Goal: Entertainment & Leisure: Browse casually

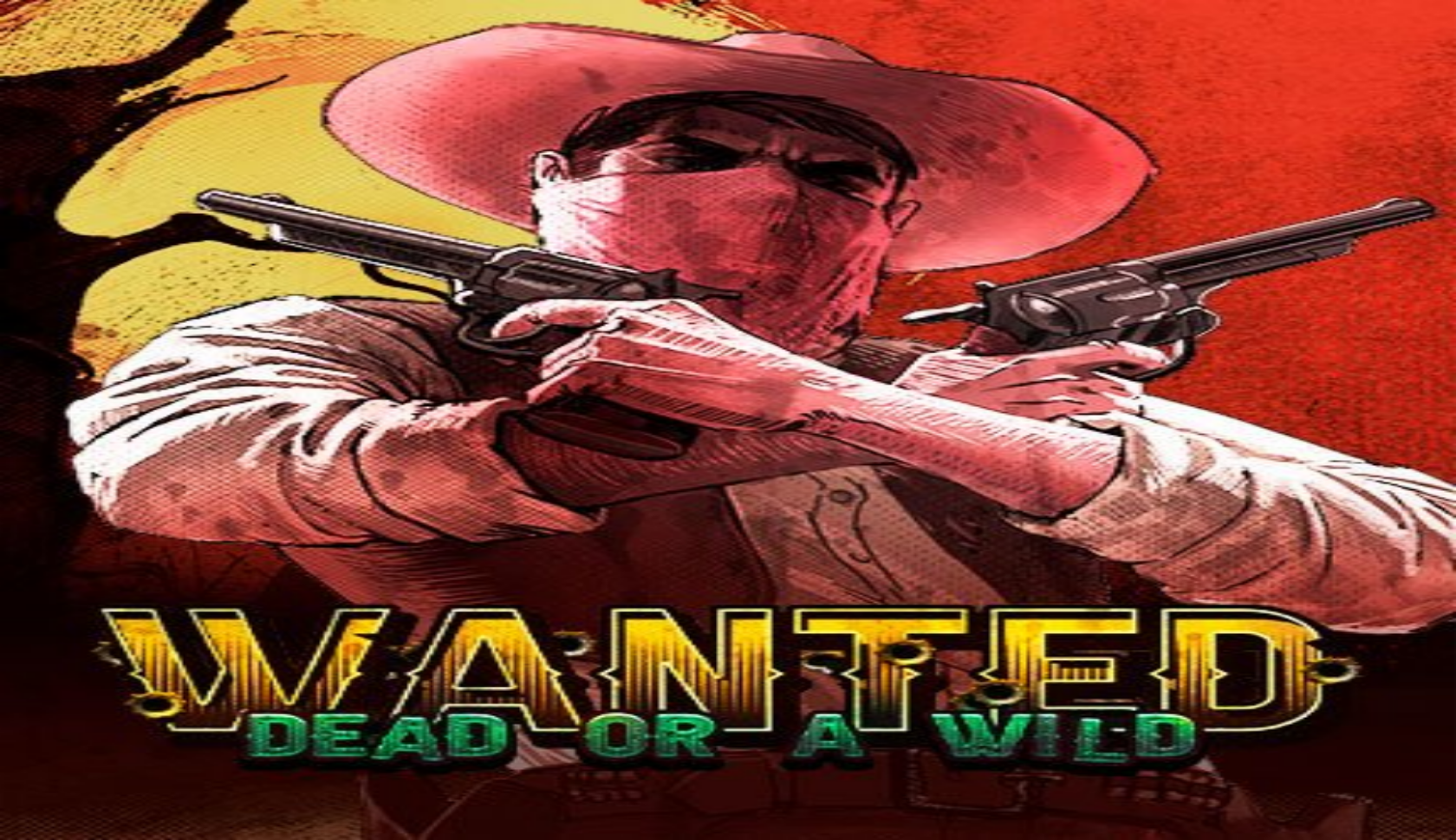
click at [13, 835] on span "close icon" at bounding box center [13, 835] width 0 height 0
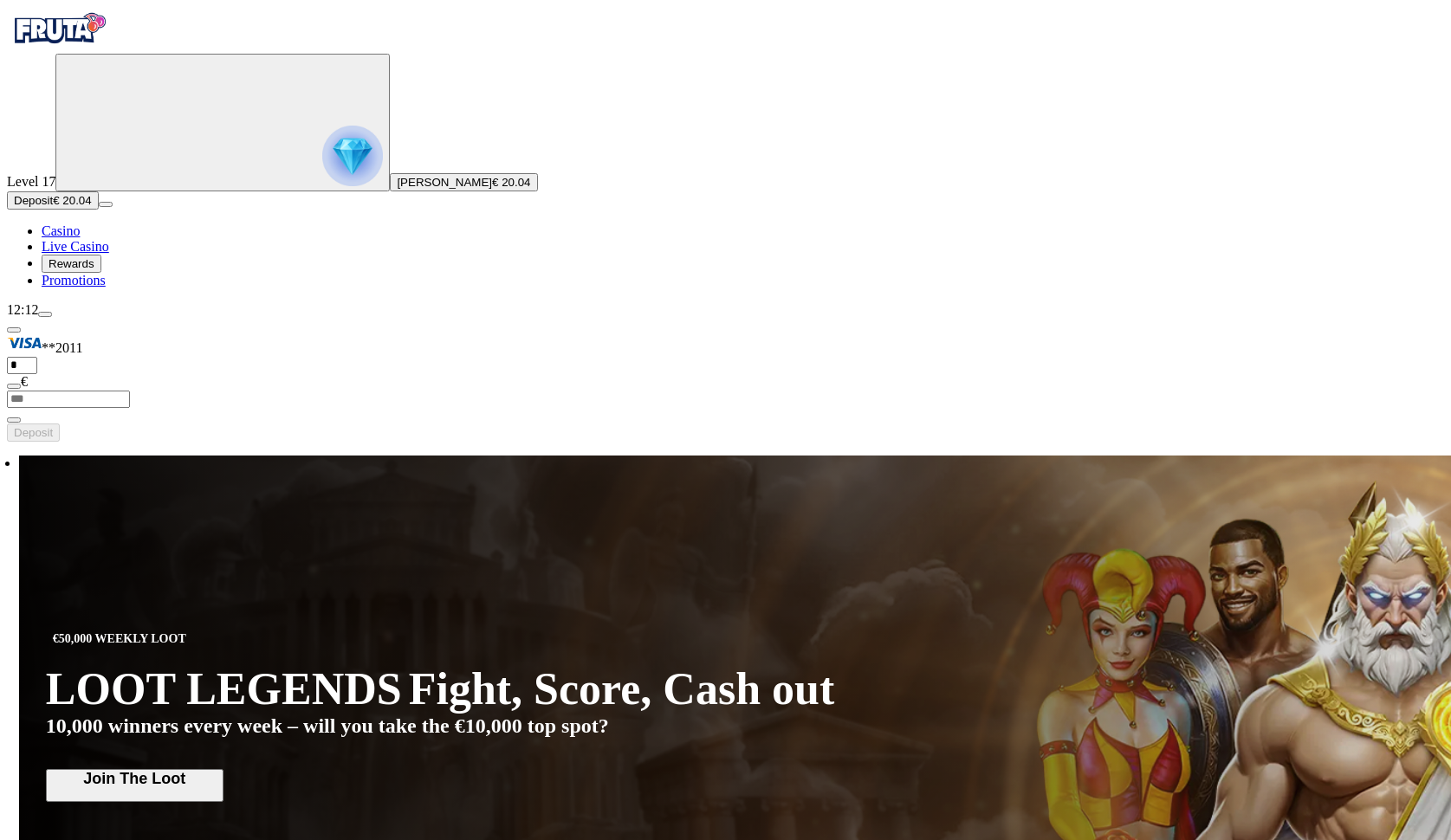
type input "******"
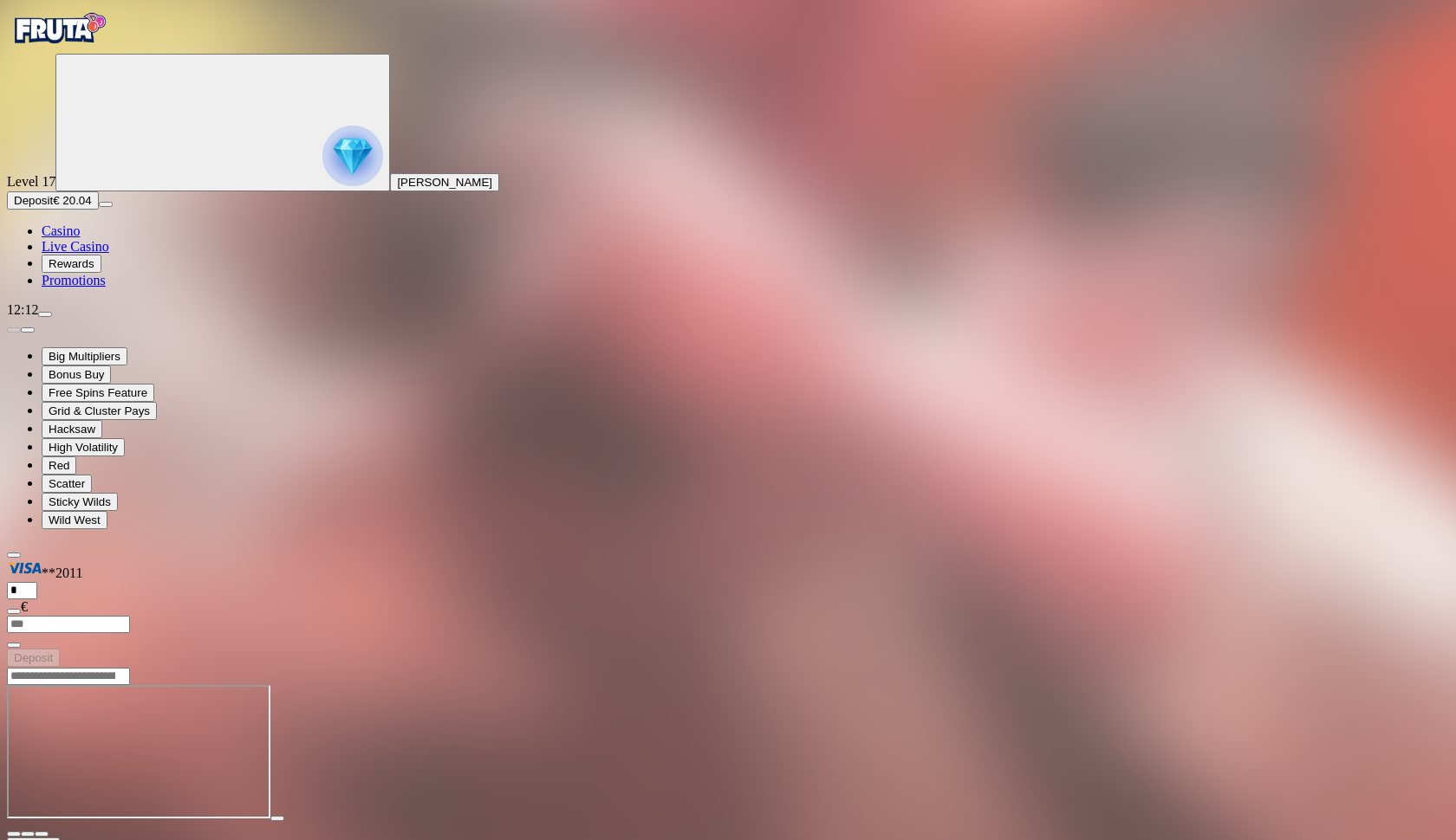
click at [13, 835] on span "close icon" at bounding box center [13, 835] width 0 height 0
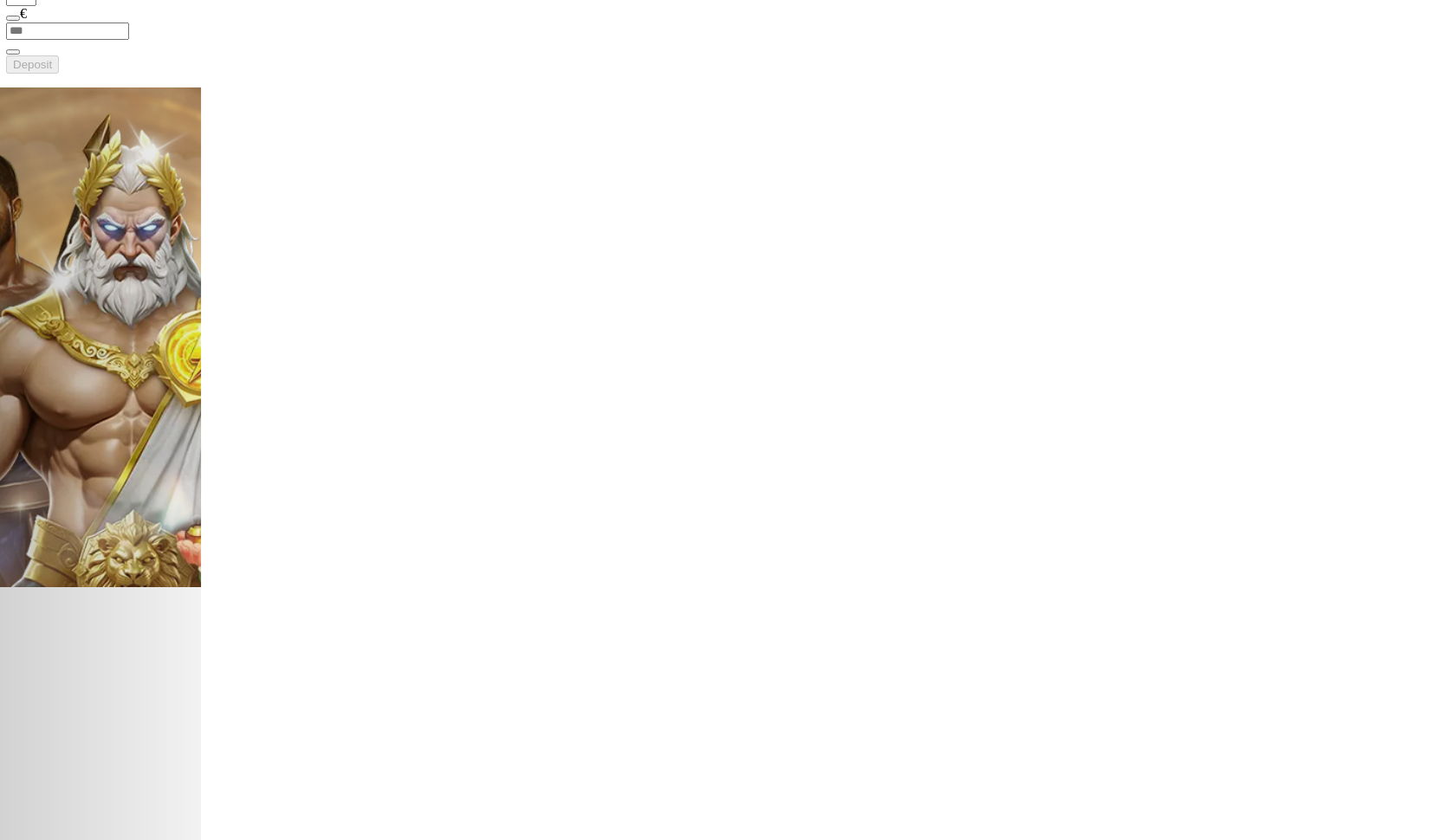
scroll to position [386, 3]
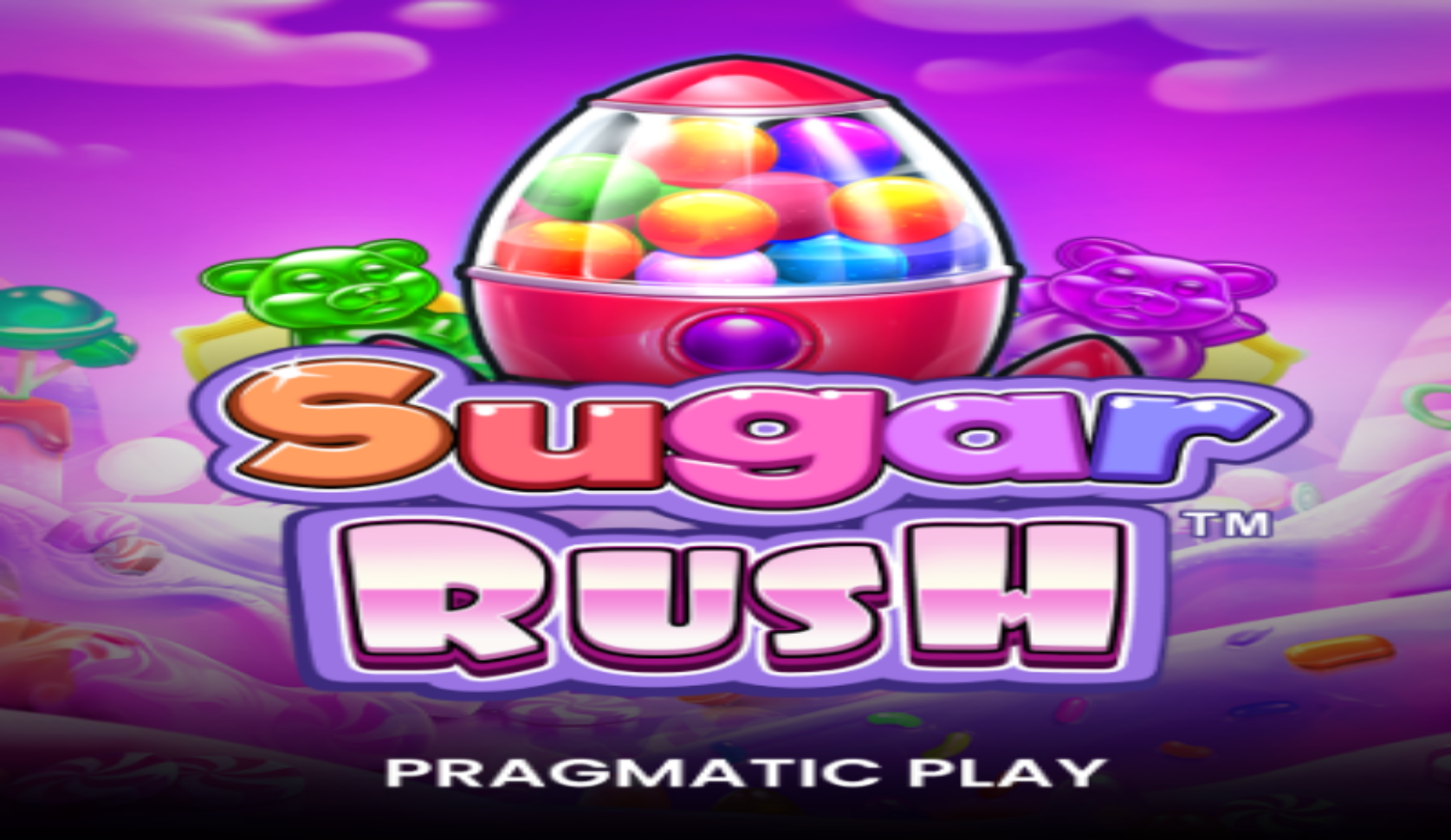
click at [13, 816] on span "close icon" at bounding box center [13, 816] width 0 height 0
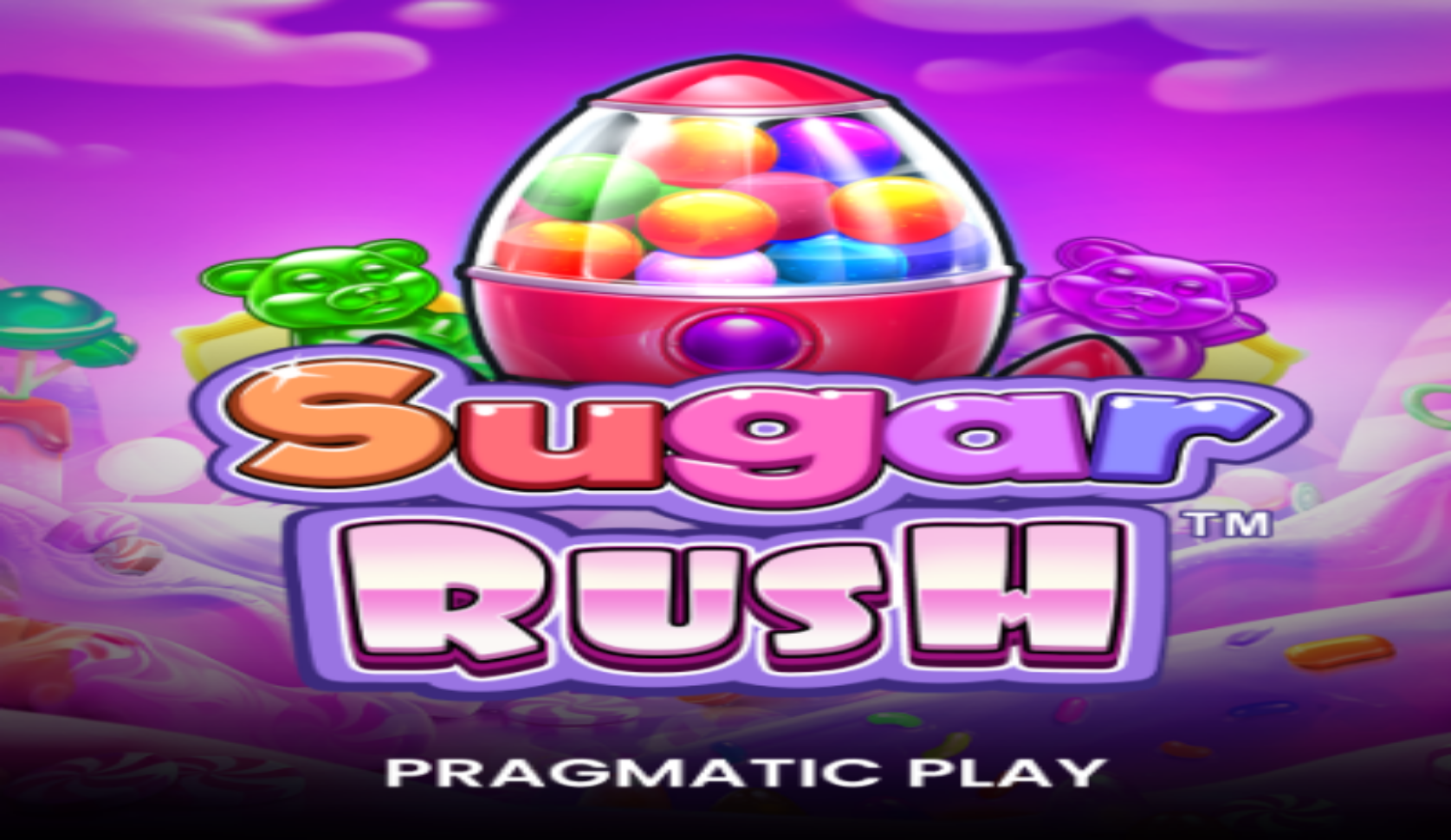
click at [13, 816] on span "close icon" at bounding box center [13, 816] width 0 height 0
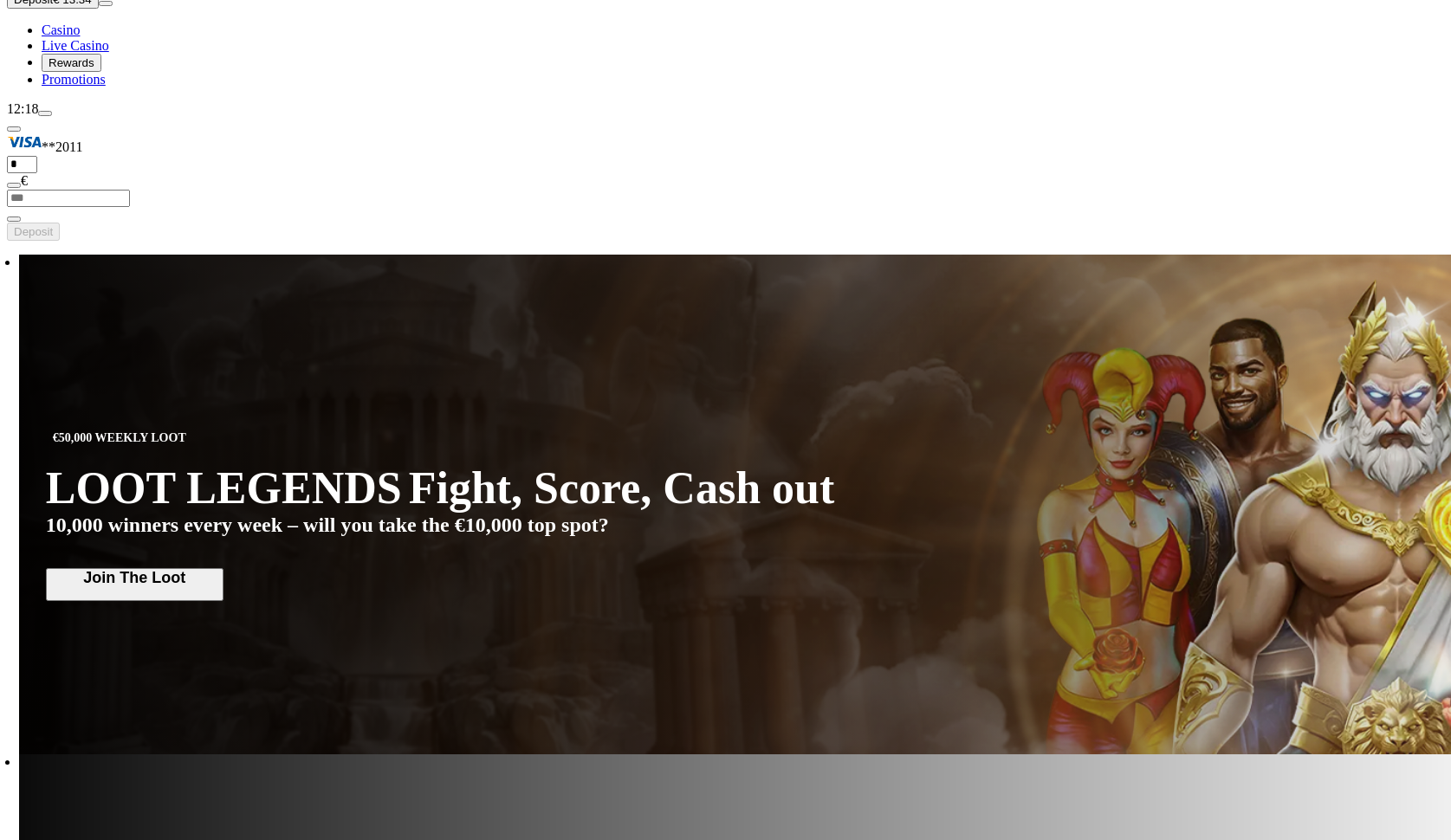
scroll to position [221, 0]
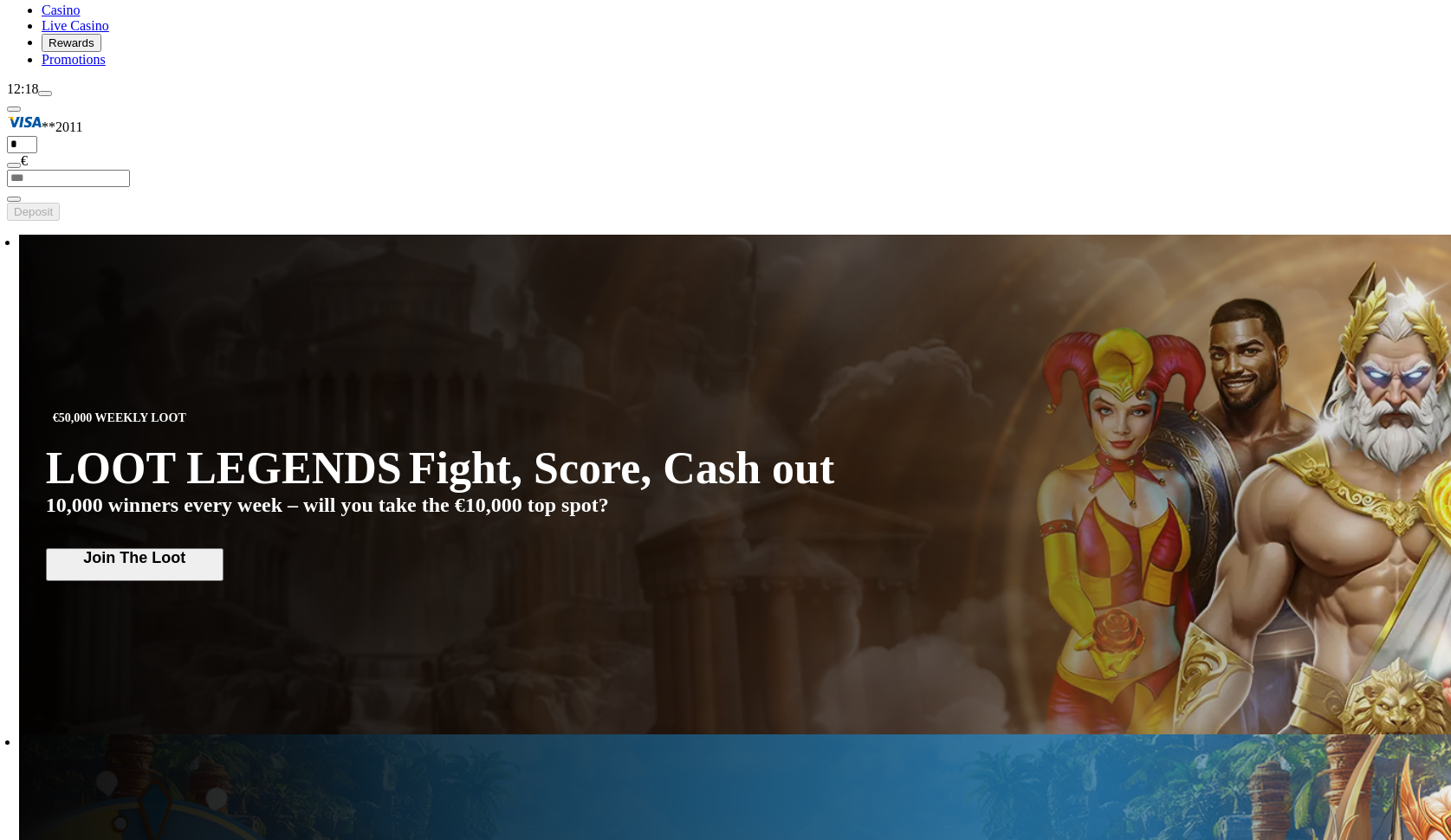
type input "******"
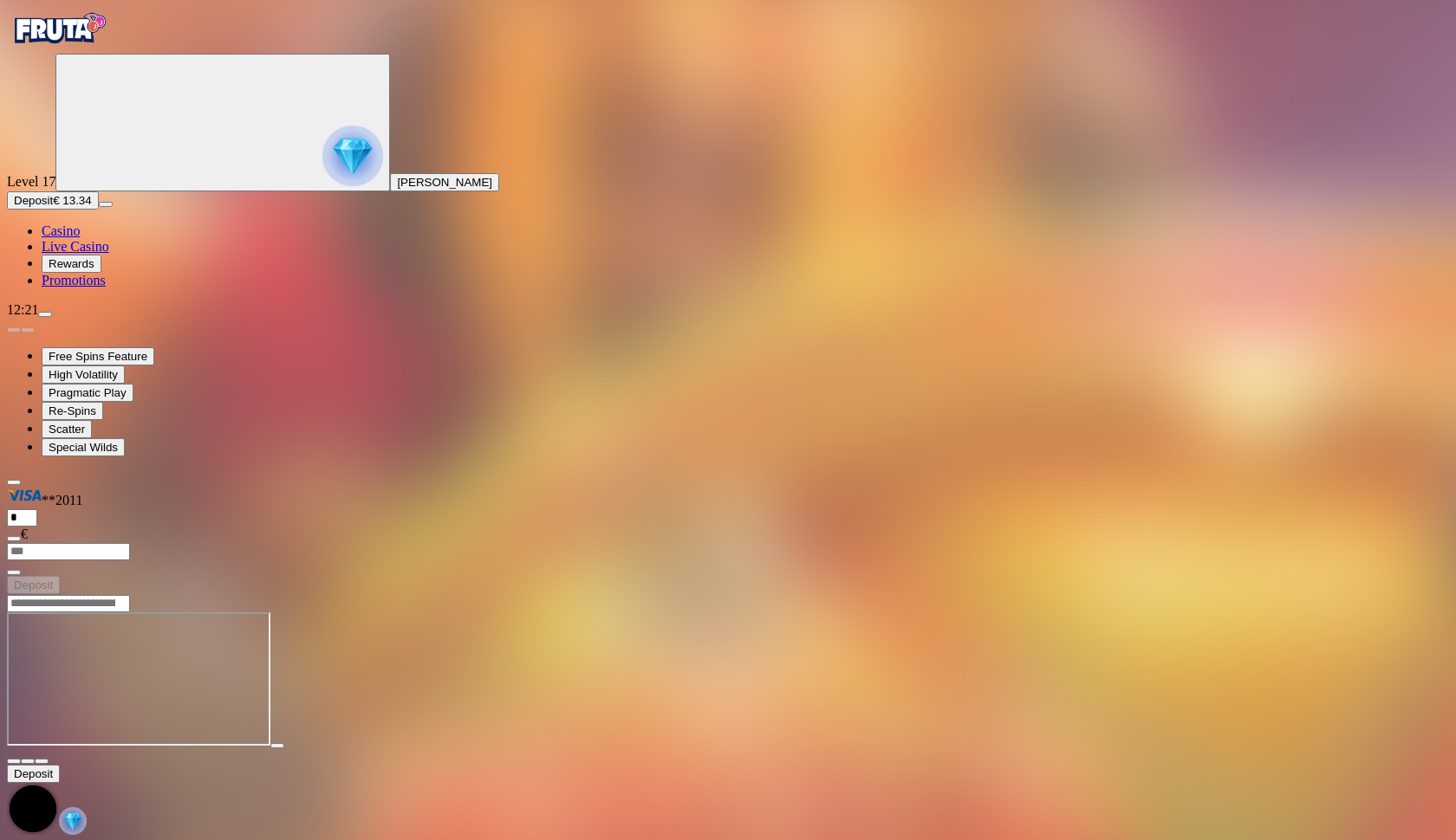
click at [13, 761] on span "close icon" at bounding box center [13, 761] width 0 height 0
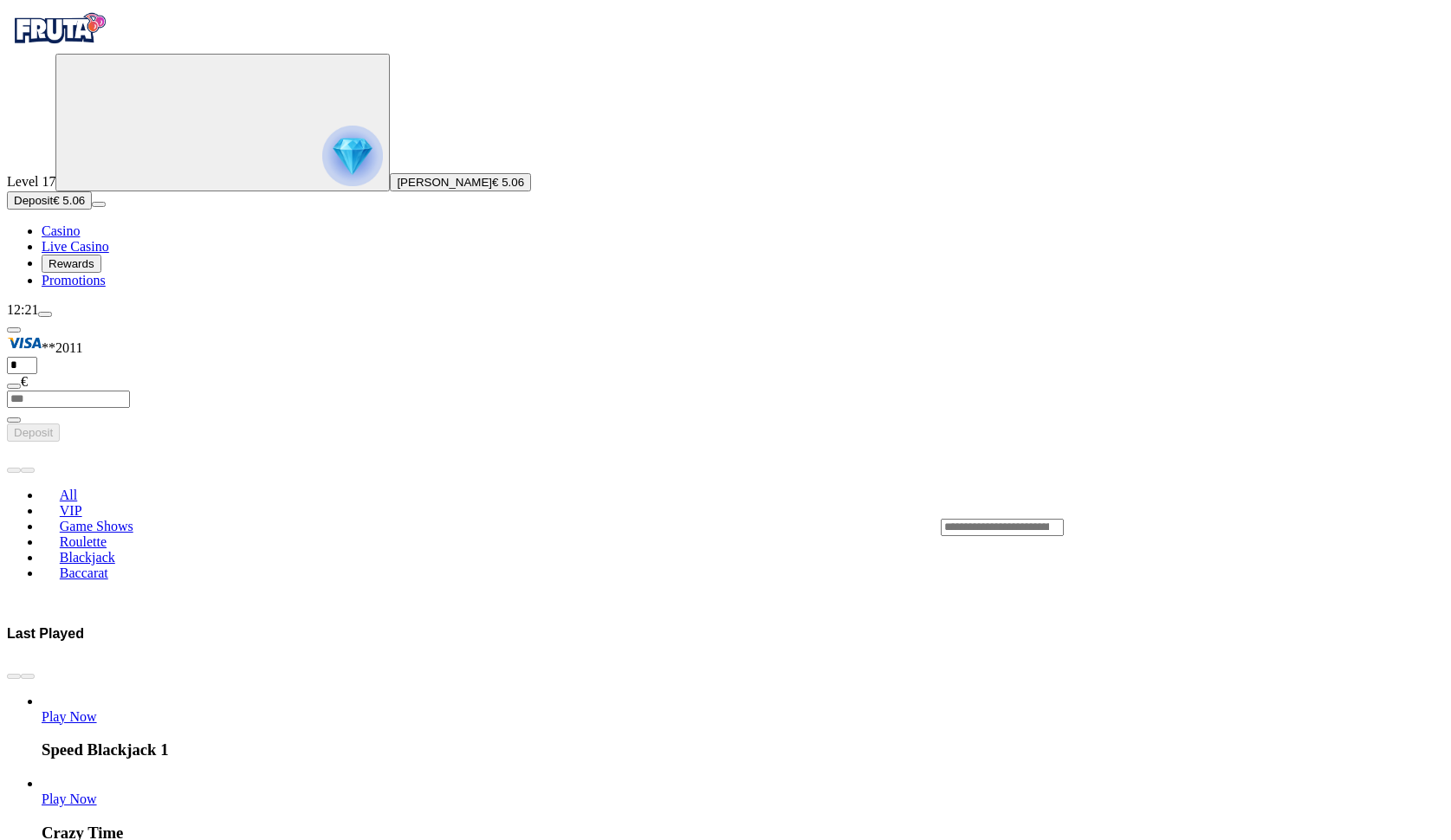
click at [97, 792] on link "Play Now" at bounding box center [69, 799] width 55 height 14
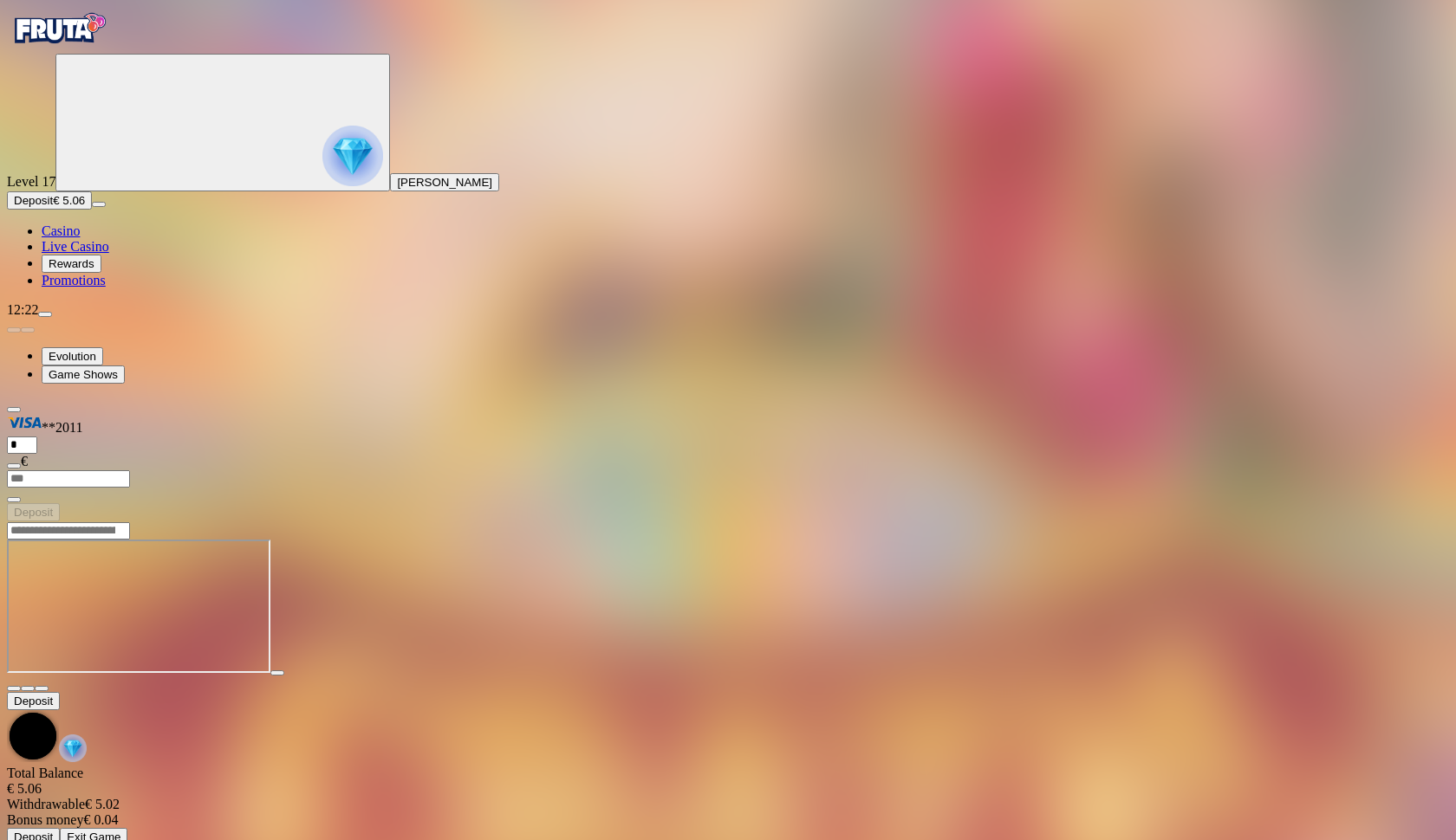
click at [21, 686] on button "button" at bounding box center [13, 689] width 13 height 5
